Goal: Navigation & Orientation: Find specific page/section

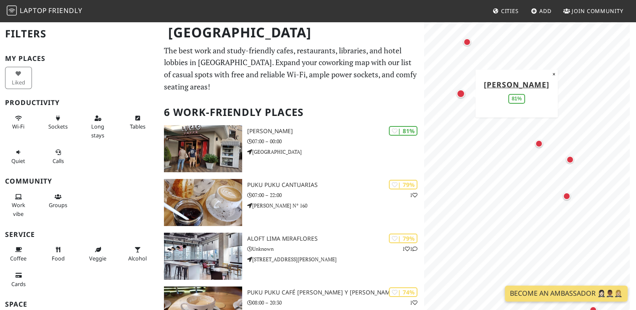
click at [226, 61] on p "The best work and study-friendly cafes, restaurants, libraries, and hotel lobbi…" at bounding box center [291, 69] width 255 height 48
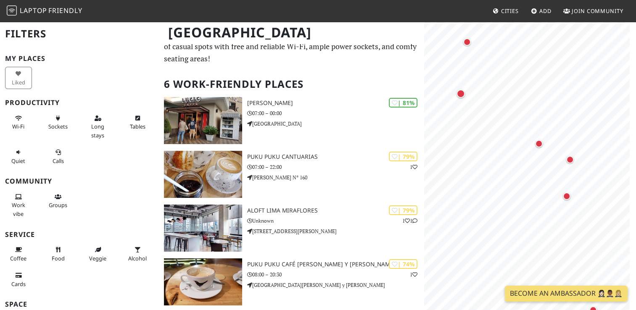
scroll to position [84, 0]
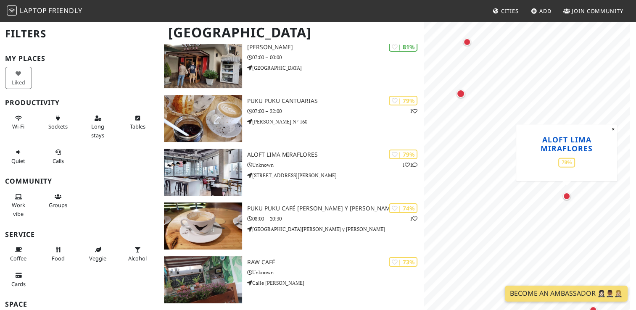
click at [567, 149] on link "Aloft Lima Miraflores" at bounding box center [566, 143] width 52 height 19
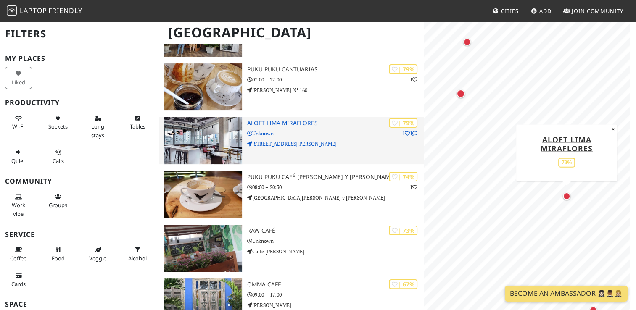
scroll to position [179, 0]
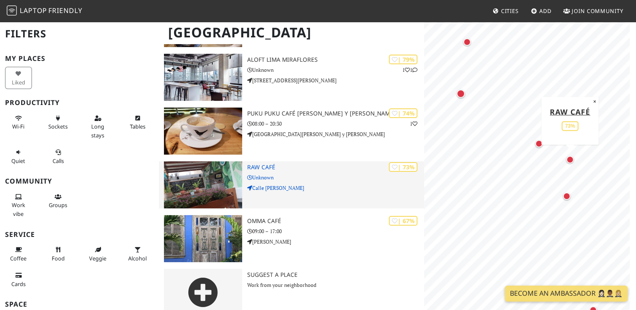
click at [333, 171] on div "| 73% Raw Café Unknown Calle Mariano Odicio" at bounding box center [335, 184] width 176 height 47
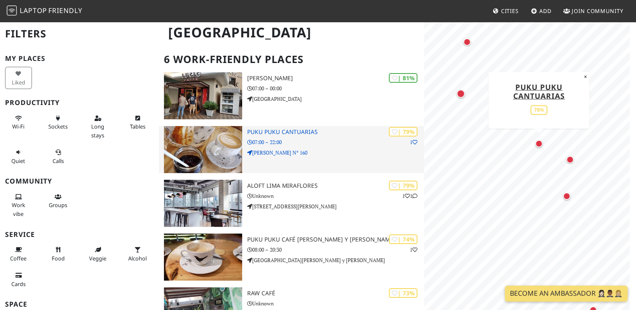
scroll to position [0, 0]
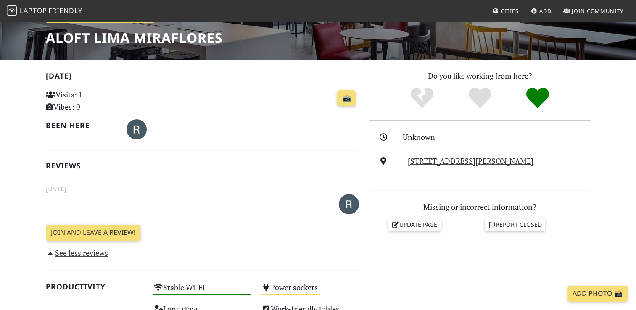
scroll to position [7, 0]
